Goal: Check status: Check status

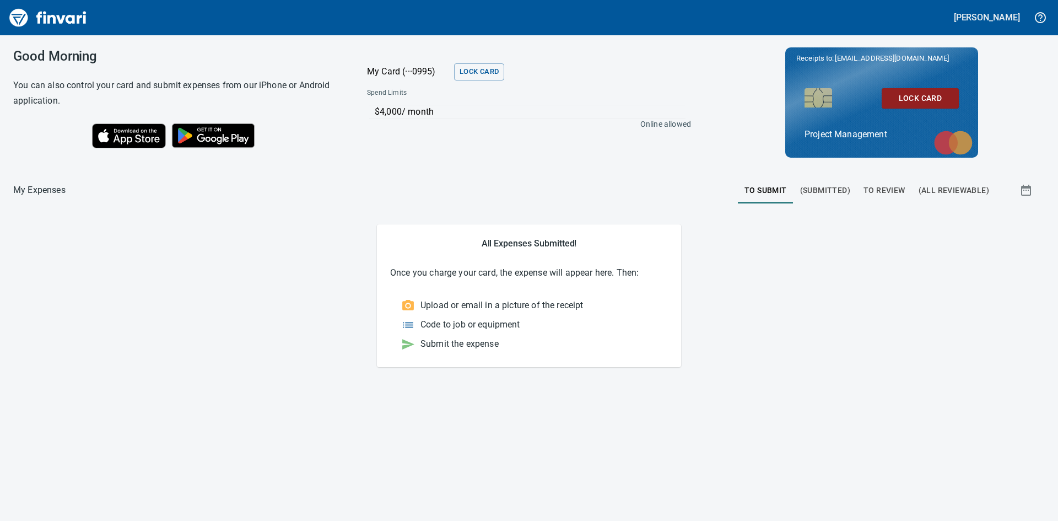
click at [892, 185] on span "To Review" at bounding box center [885, 191] width 42 height 14
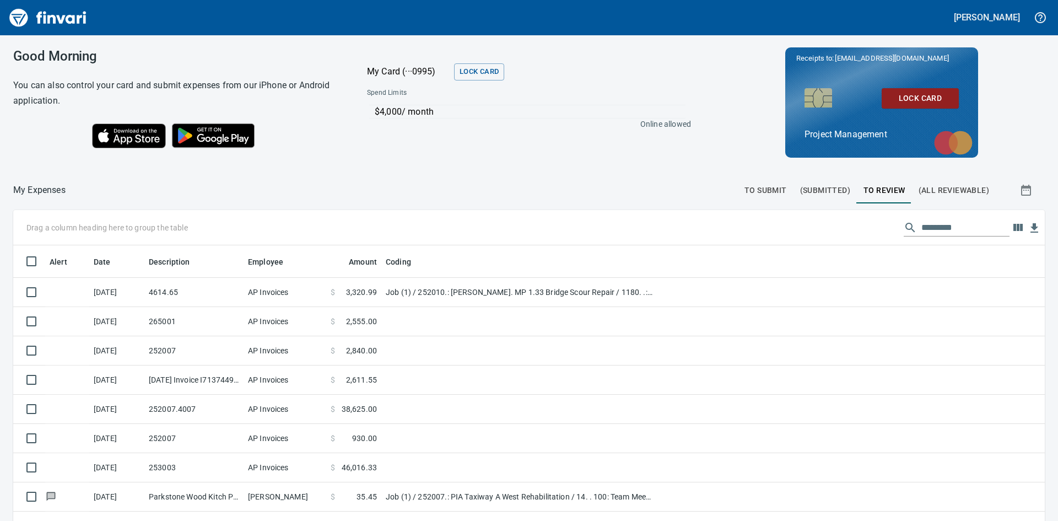
scroll to position [391, 1007]
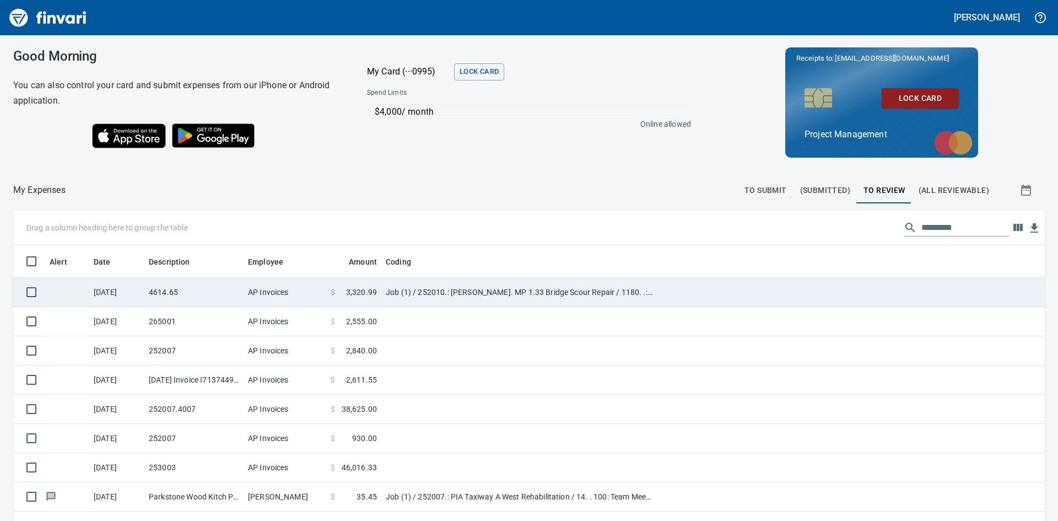
click at [185, 291] on td "4614.65" at bounding box center [193, 292] width 99 height 29
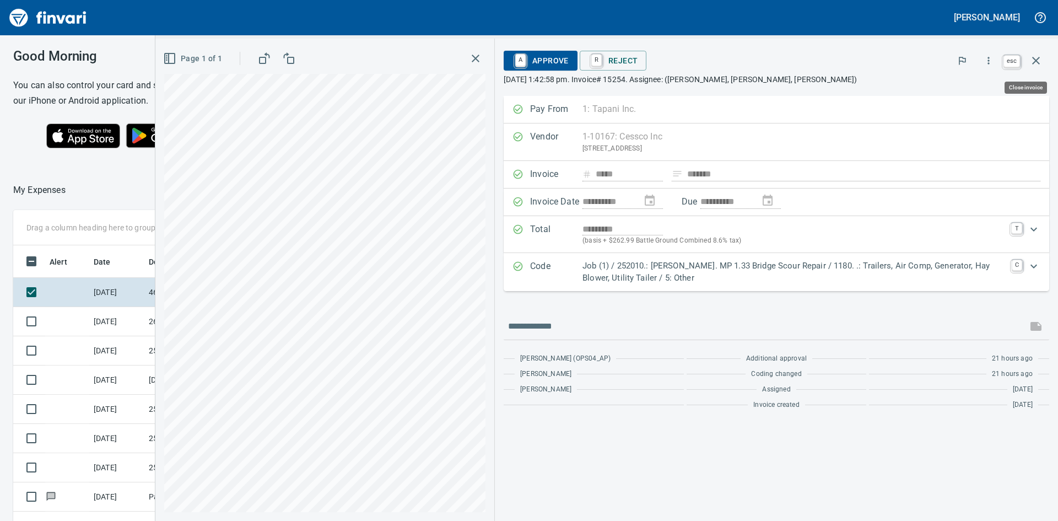
scroll to position [391, 732]
click at [1030, 58] on icon "button" at bounding box center [1036, 60] width 13 height 13
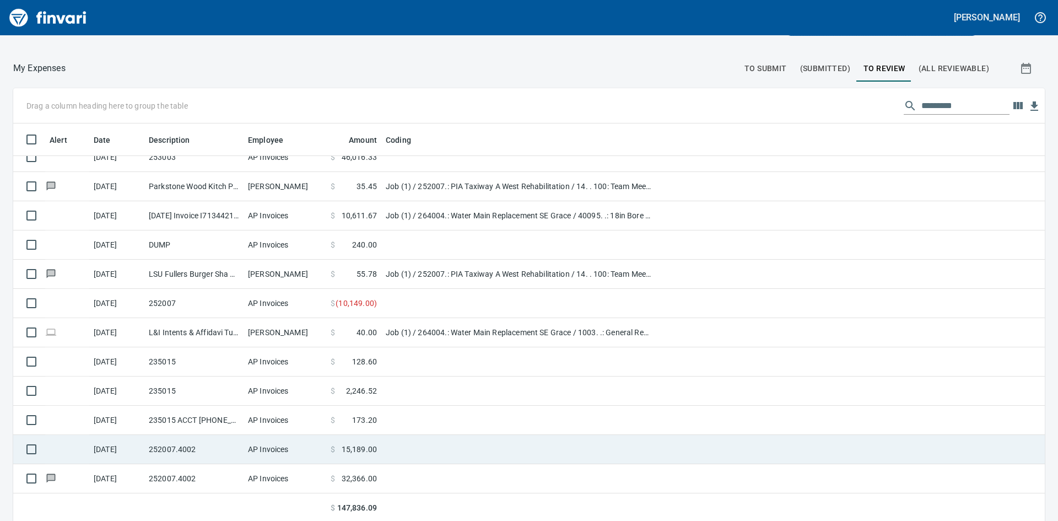
scroll to position [124, 0]
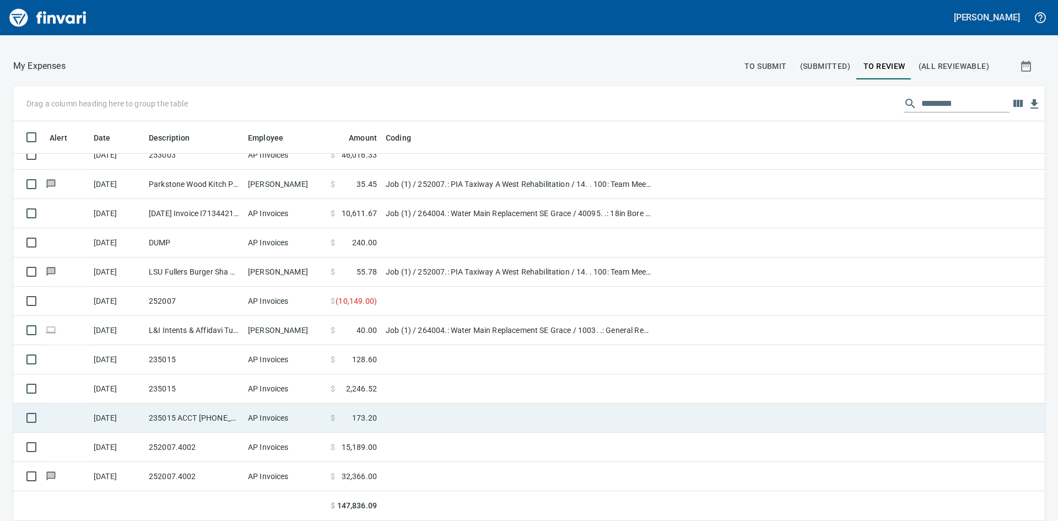
click at [135, 420] on td "[DATE]" at bounding box center [116, 418] width 55 height 29
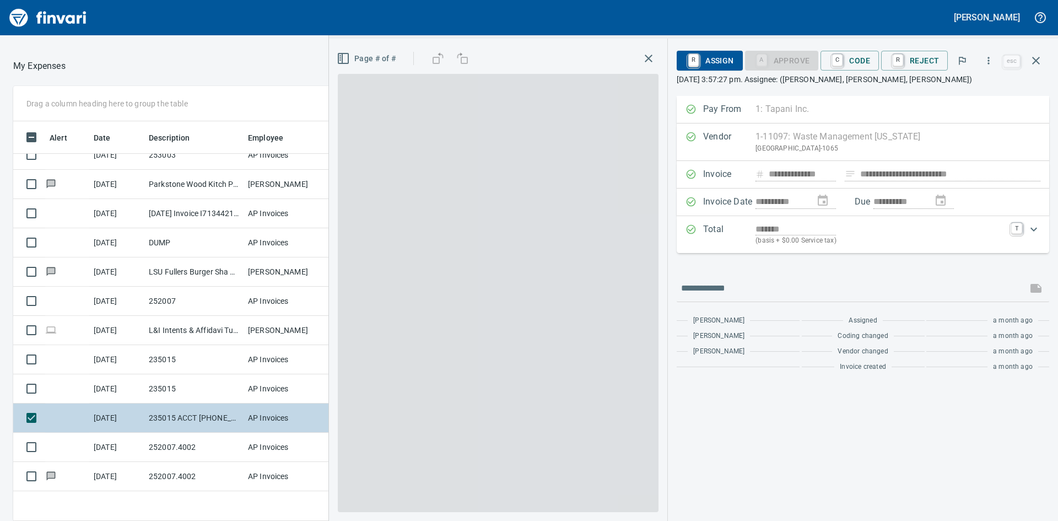
scroll to position [391, 732]
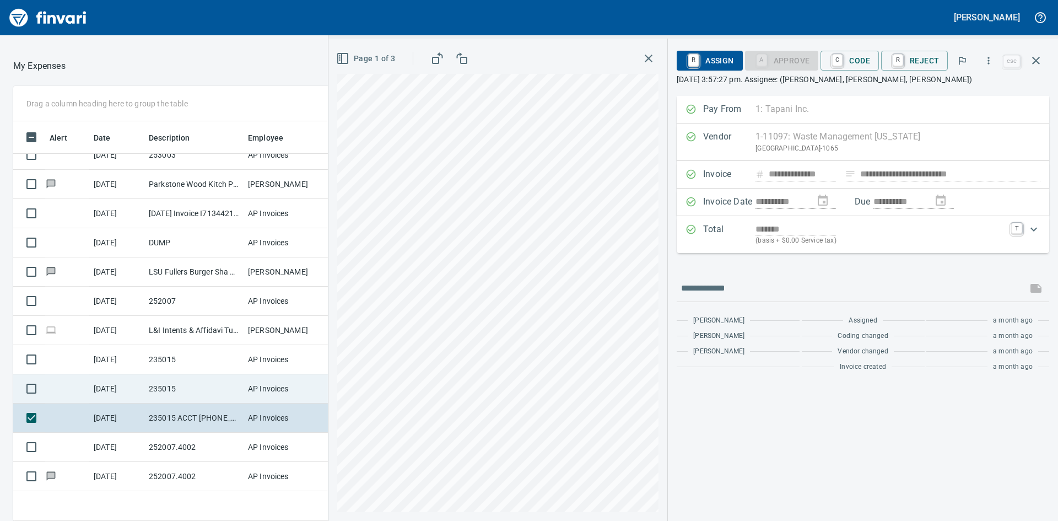
click at [132, 390] on td "[DATE]" at bounding box center [116, 388] width 55 height 29
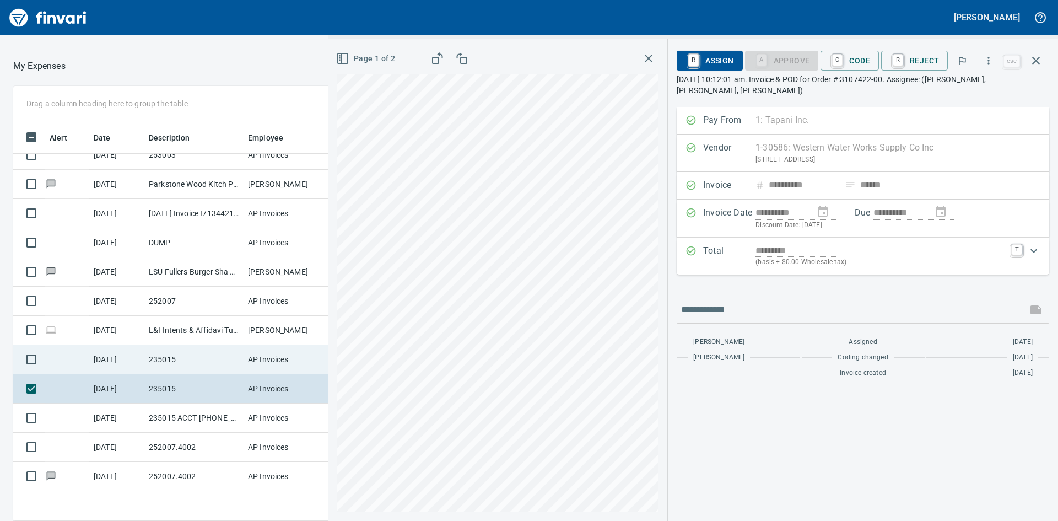
click at [121, 364] on td "[DATE]" at bounding box center [116, 359] width 55 height 29
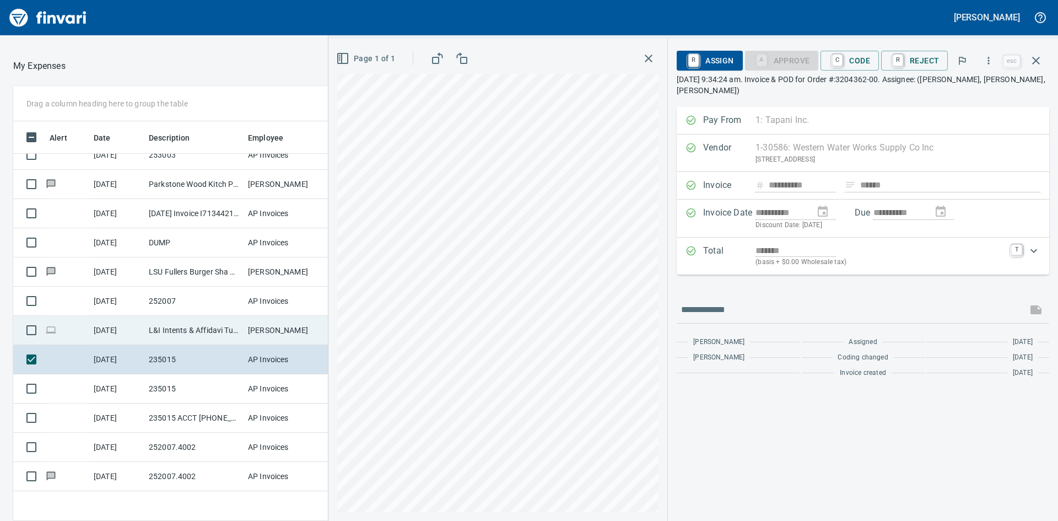
click at [114, 329] on td "[DATE]" at bounding box center [116, 330] width 55 height 29
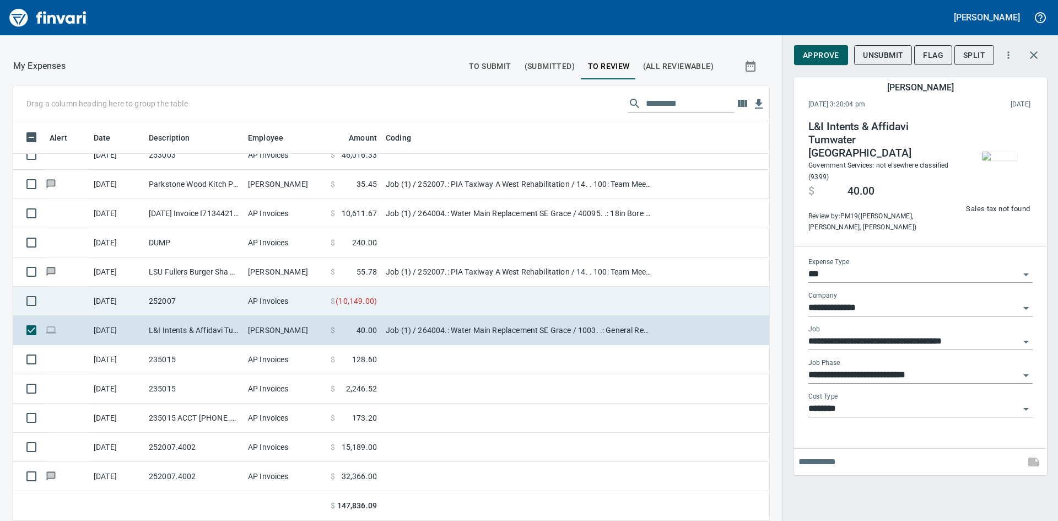
click at [114, 297] on td "[DATE]" at bounding box center [116, 301] width 55 height 29
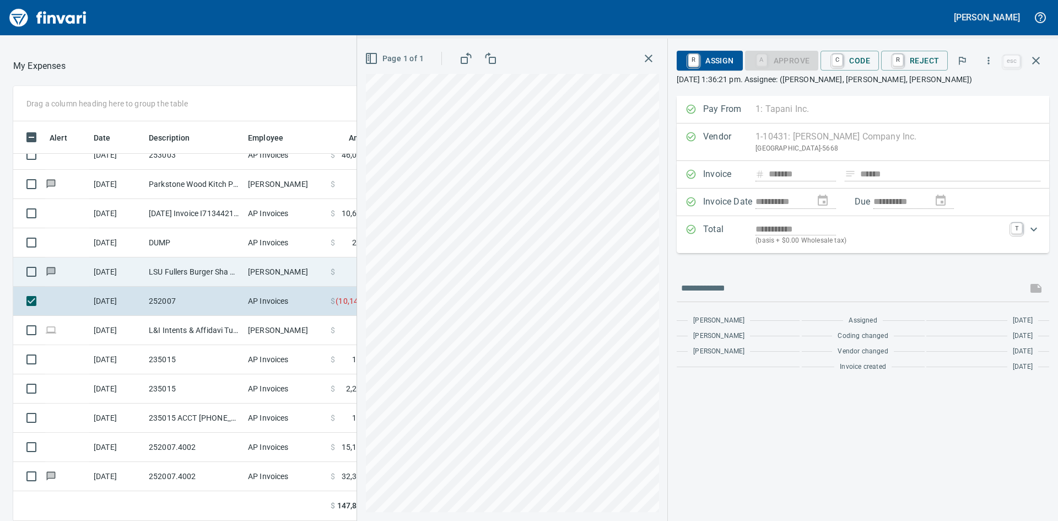
click at [117, 275] on td "[DATE]" at bounding box center [116, 271] width 55 height 29
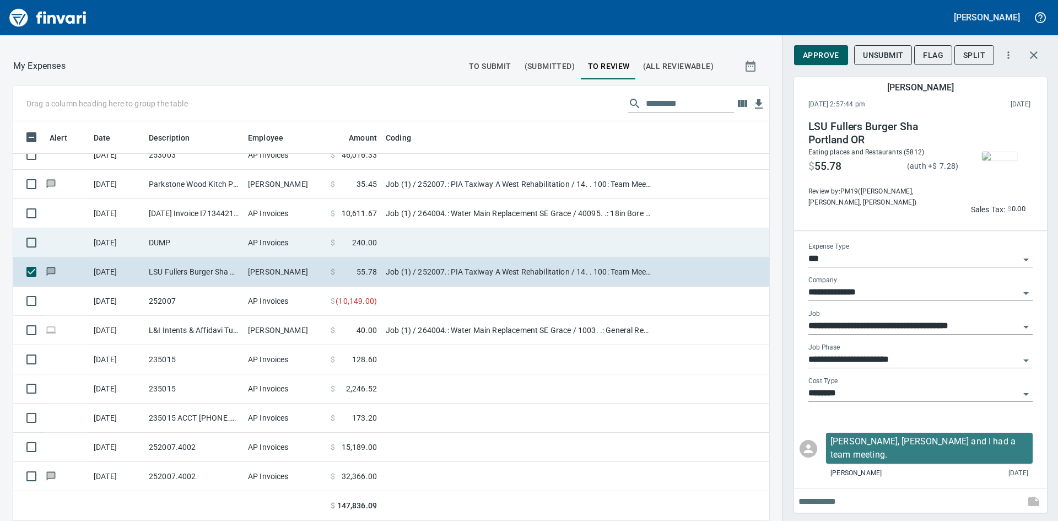
click at [123, 248] on td "[DATE]" at bounding box center [116, 242] width 55 height 29
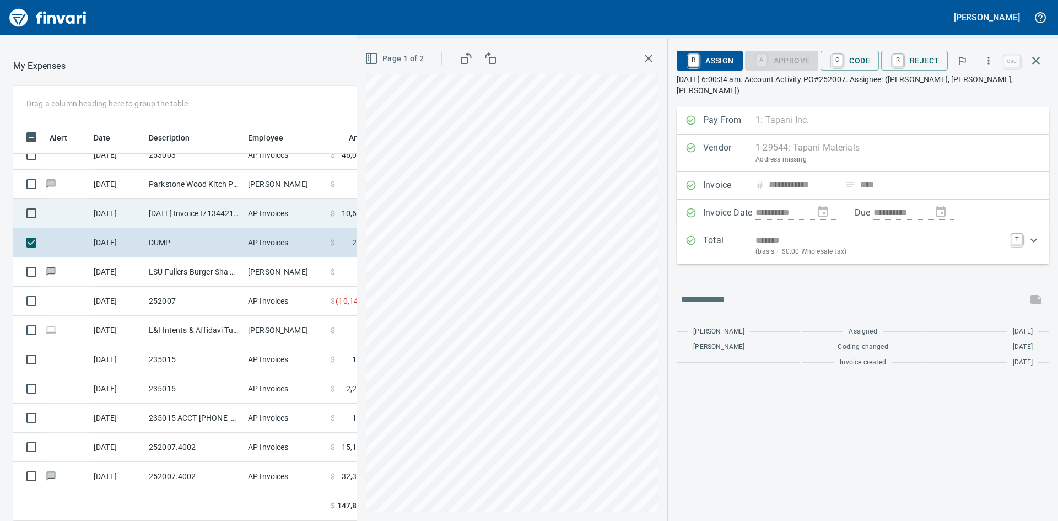
click at [125, 217] on td "[DATE]" at bounding box center [116, 213] width 55 height 29
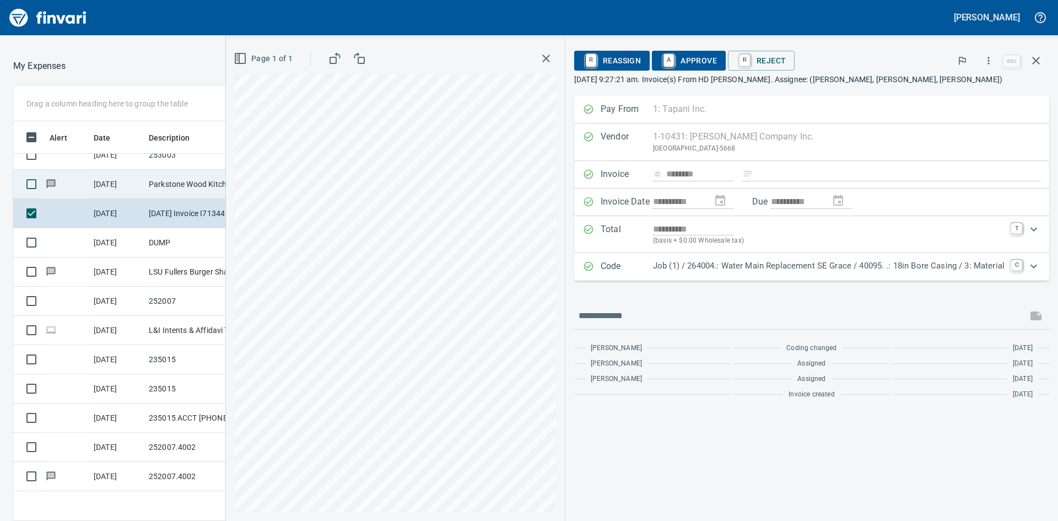
click at [117, 184] on td "[DATE]" at bounding box center [116, 184] width 55 height 29
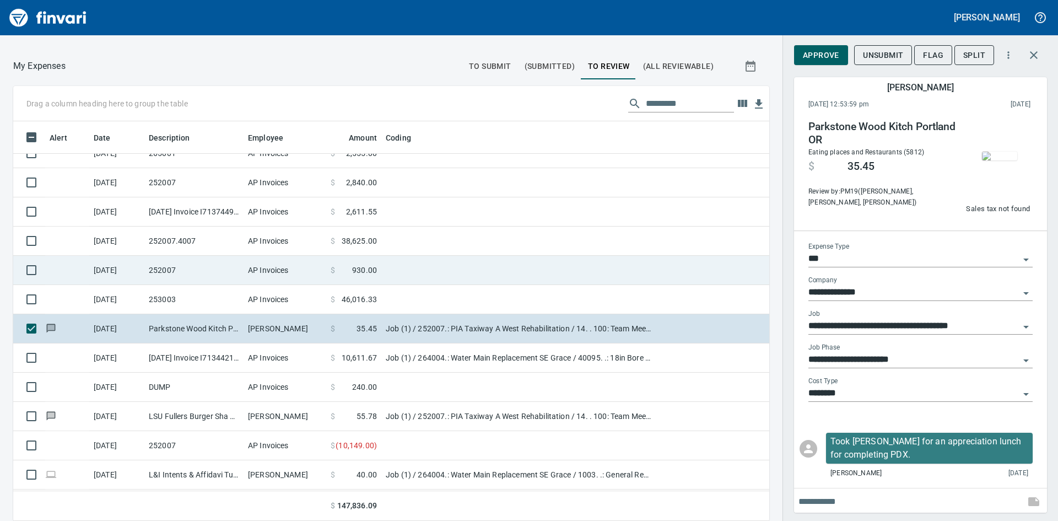
scroll to position [23, 0]
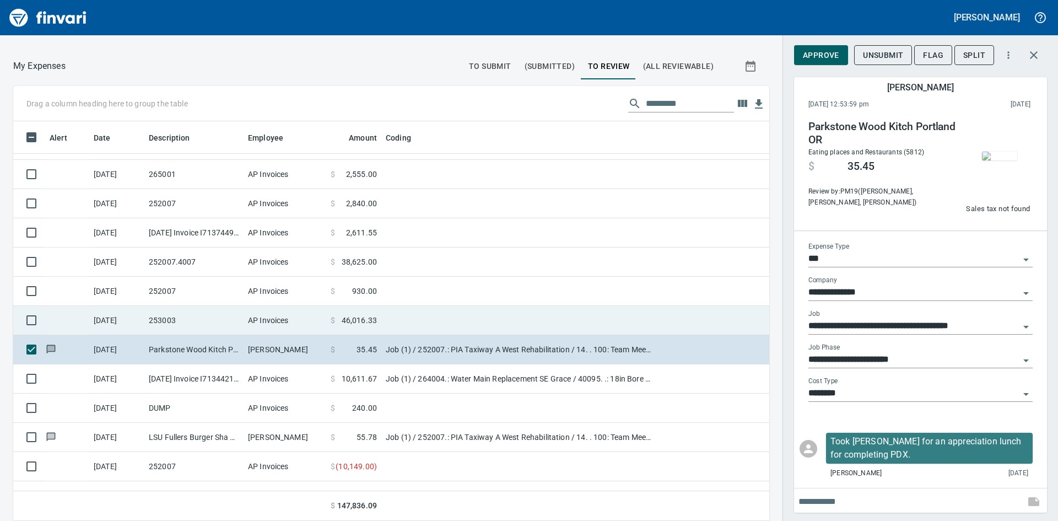
click at [132, 319] on td "[DATE]" at bounding box center [116, 320] width 55 height 29
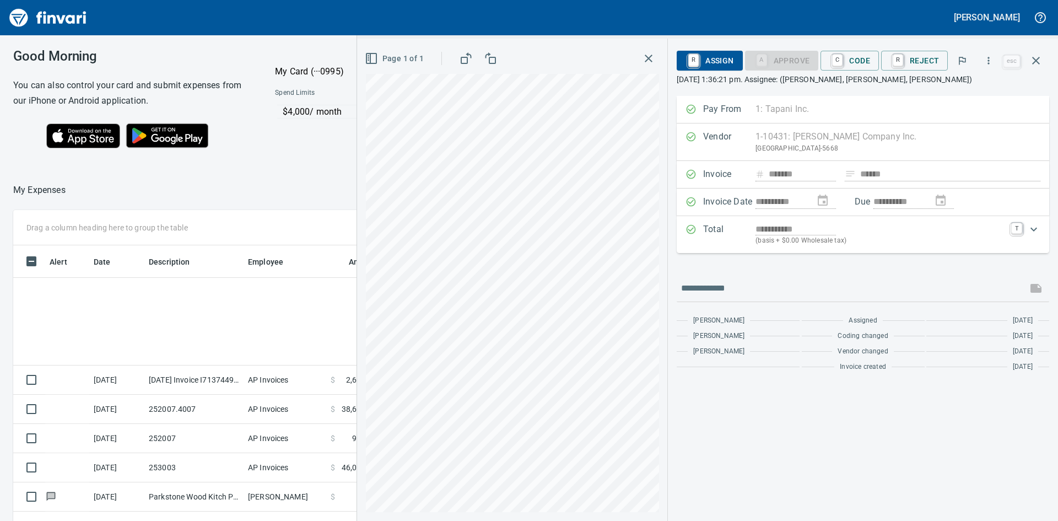
scroll to position [391, 732]
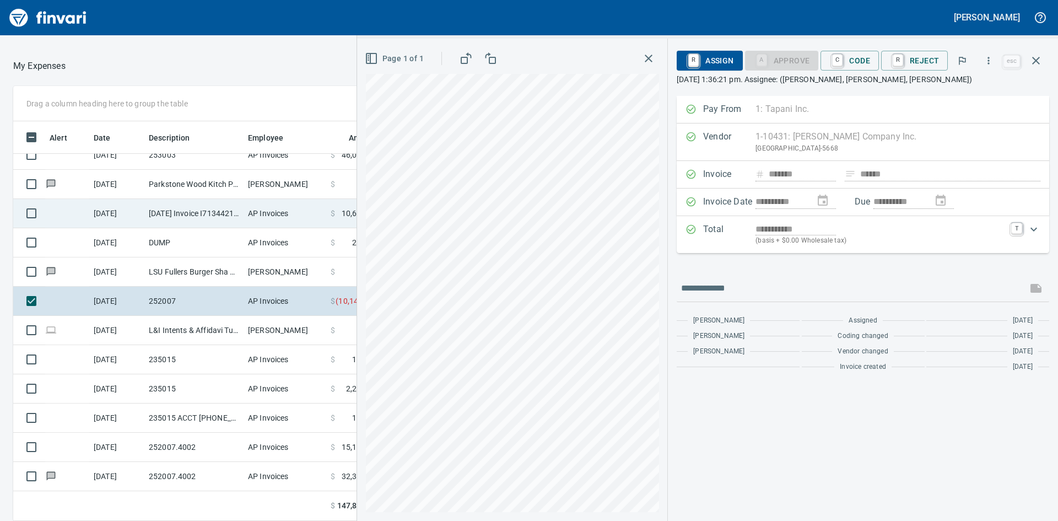
click at [331, 201] on div "Drag a column heading here to group the table Alert Date Description Employee A…" at bounding box center [529, 303] width 1058 height 435
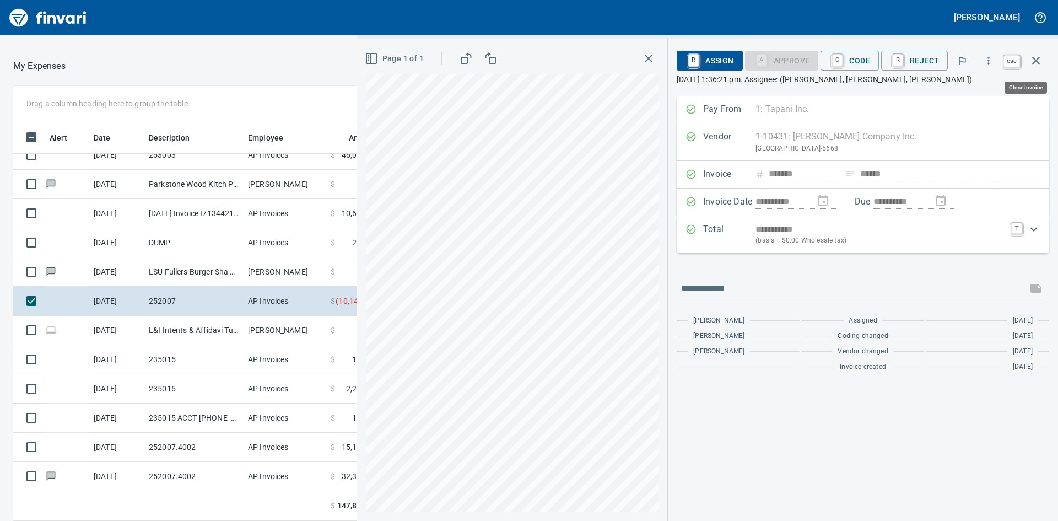
click at [1038, 57] on icon "button" at bounding box center [1036, 60] width 13 height 13
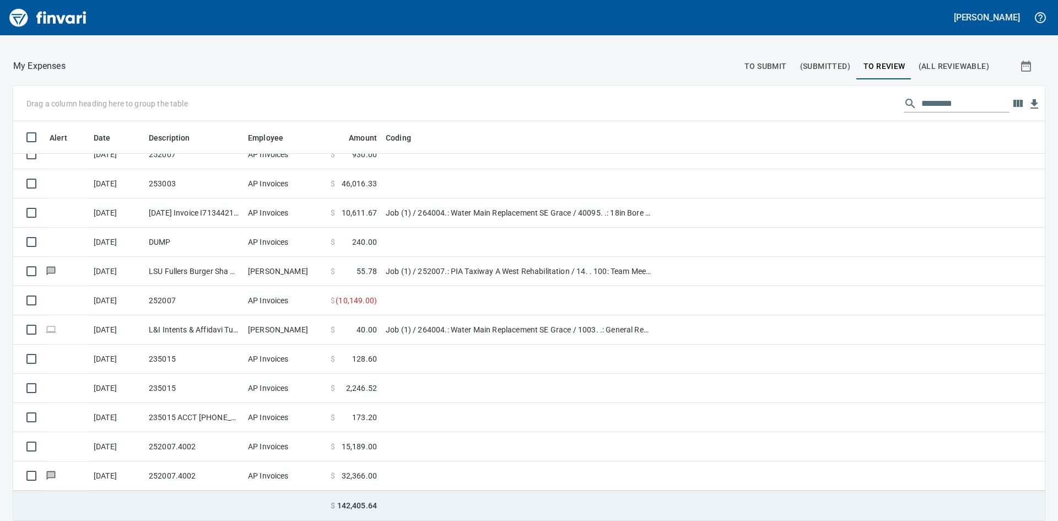
scroll to position [101, 0]
